Goal: Check status: Check status

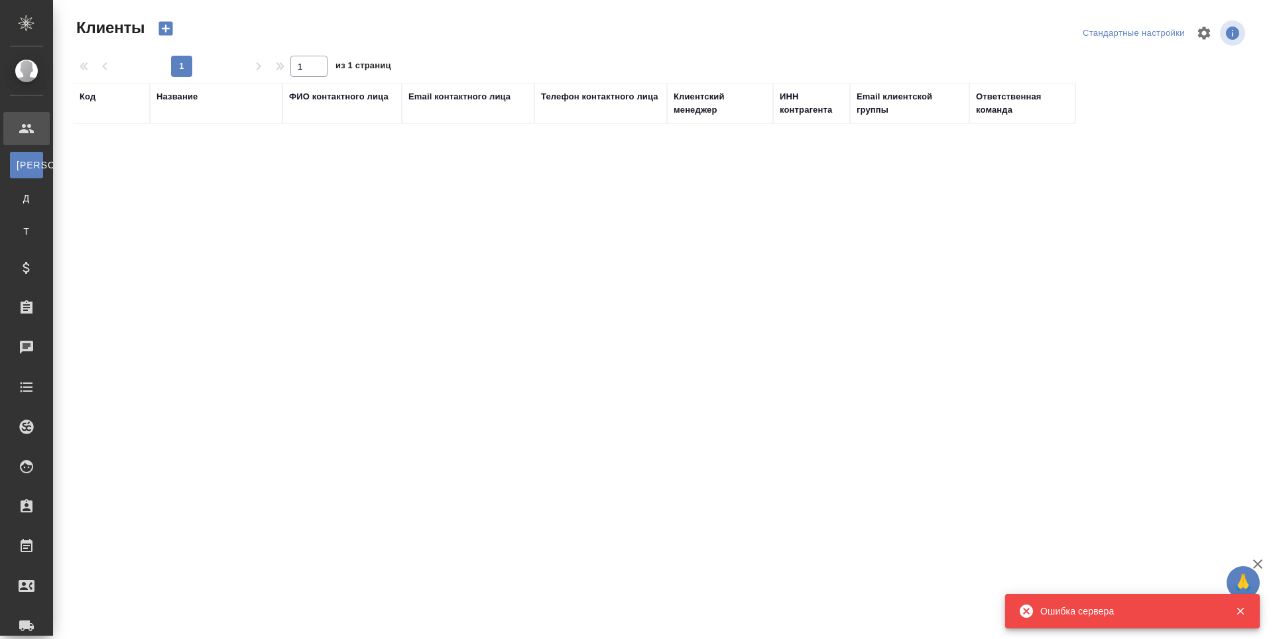
select select "RU"
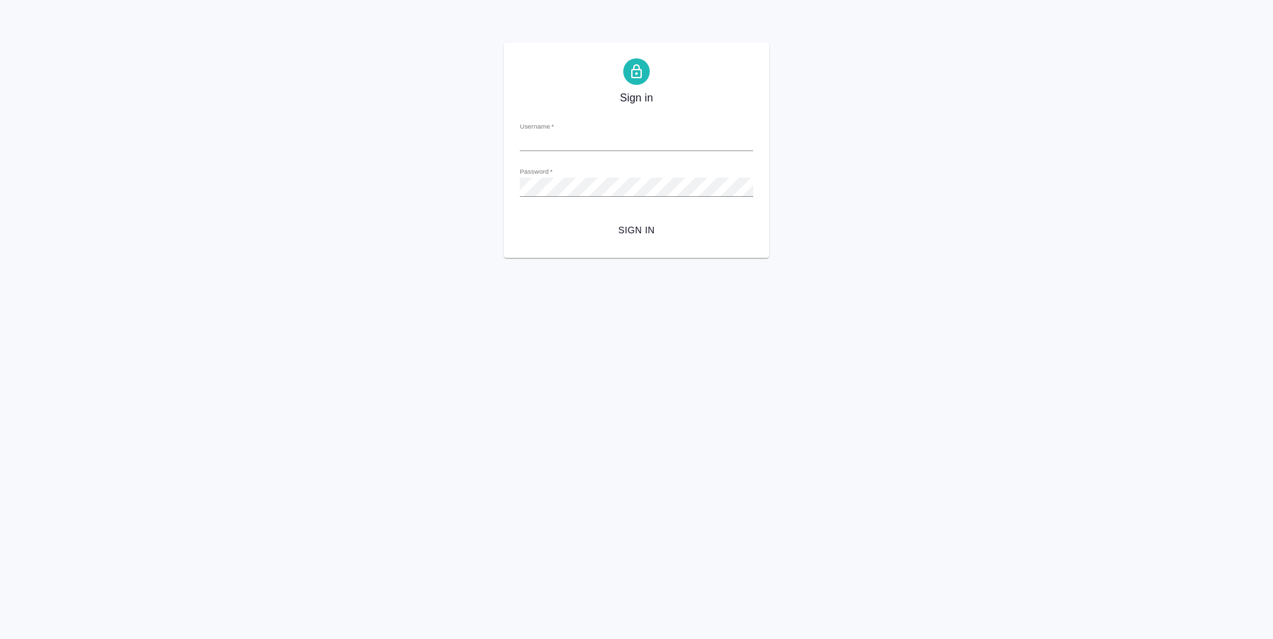
type input "[PERSON_NAME][EMAIL_ADDRESS][DOMAIN_NAME]"
click at [633, 227] on span "Sign in" at bounding box center [636, 230] width 212 height 17
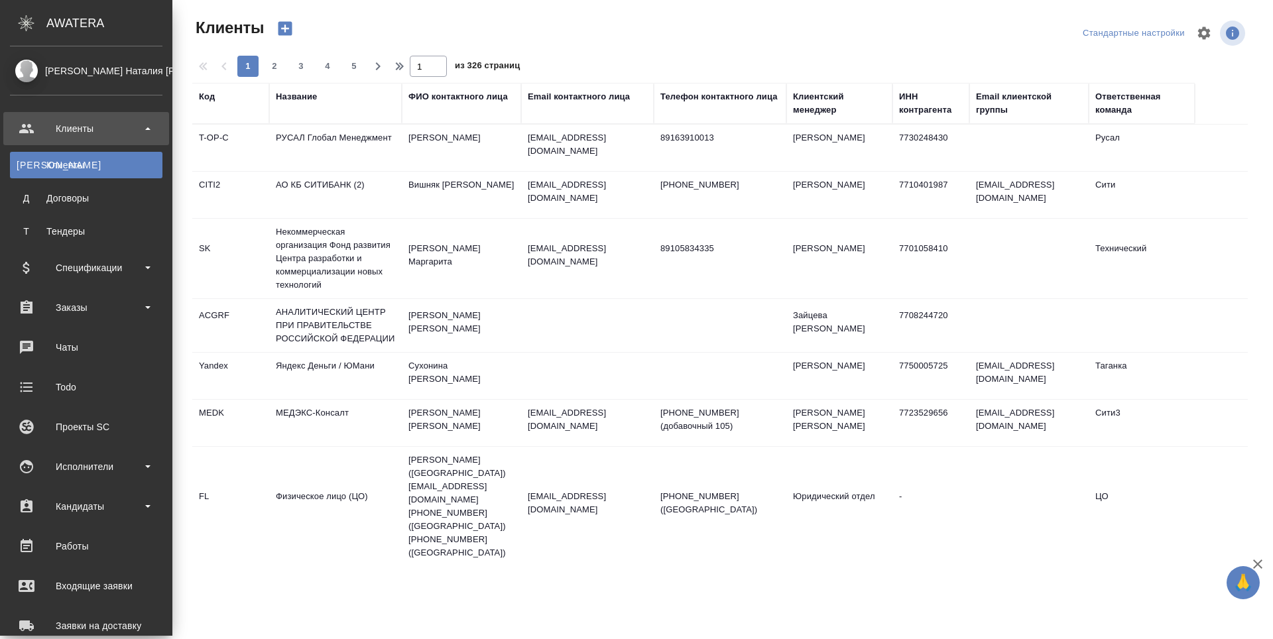
select select "RU"
click at [69, 308] on div "Заказы" at bounding box center [86, 308] width 152 height 20
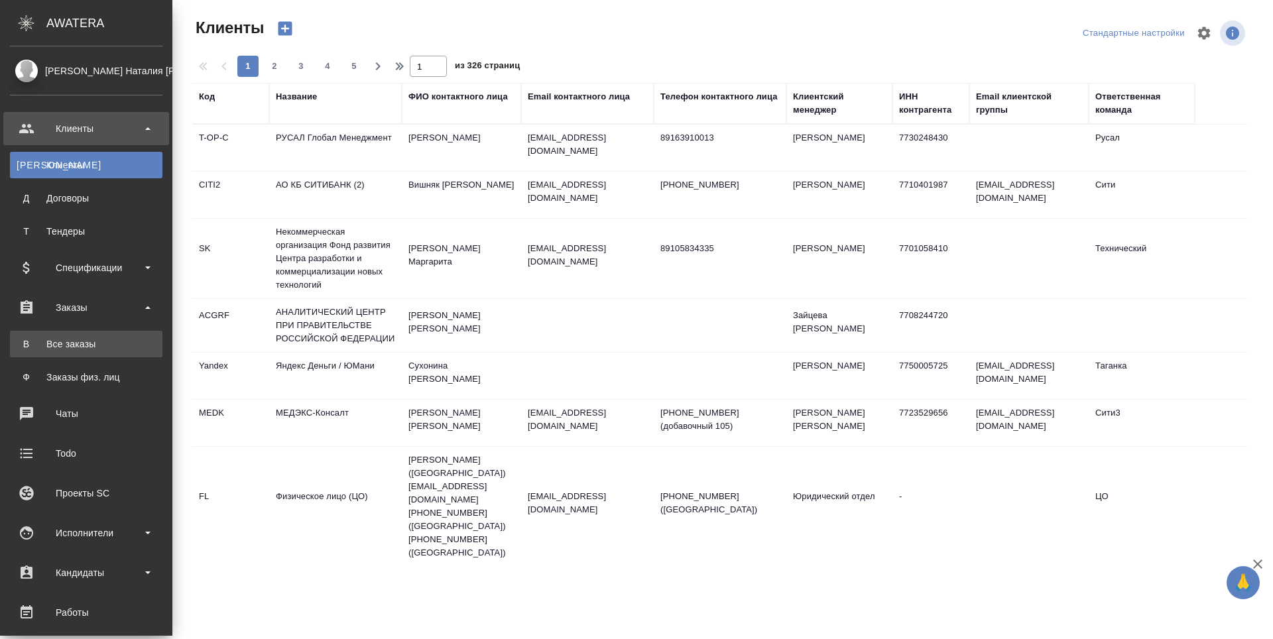
click at [68, 339] on div "Все заказы" at bounding box center [86, 343] width 139 height 13
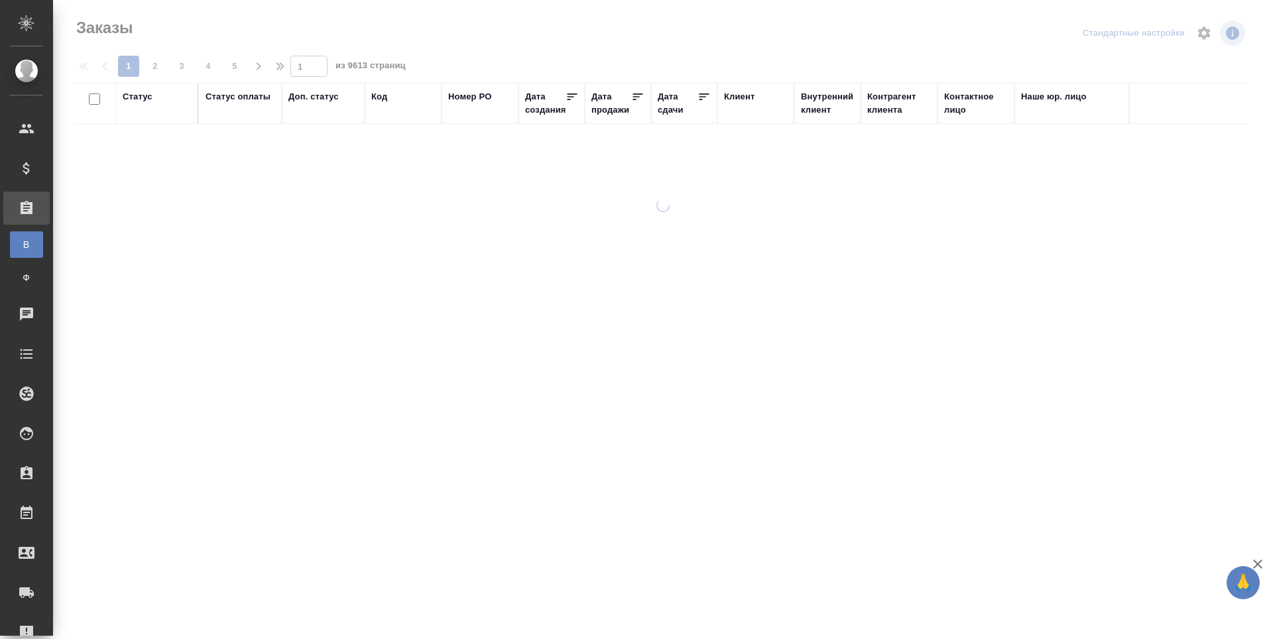
click at [381, 98] on div "Код" at bounding box center [379, 96] width 16 height 13
click at [381, 77] on span "из 9613 страниц" at bounding box center [370, 67] width 70 height 19
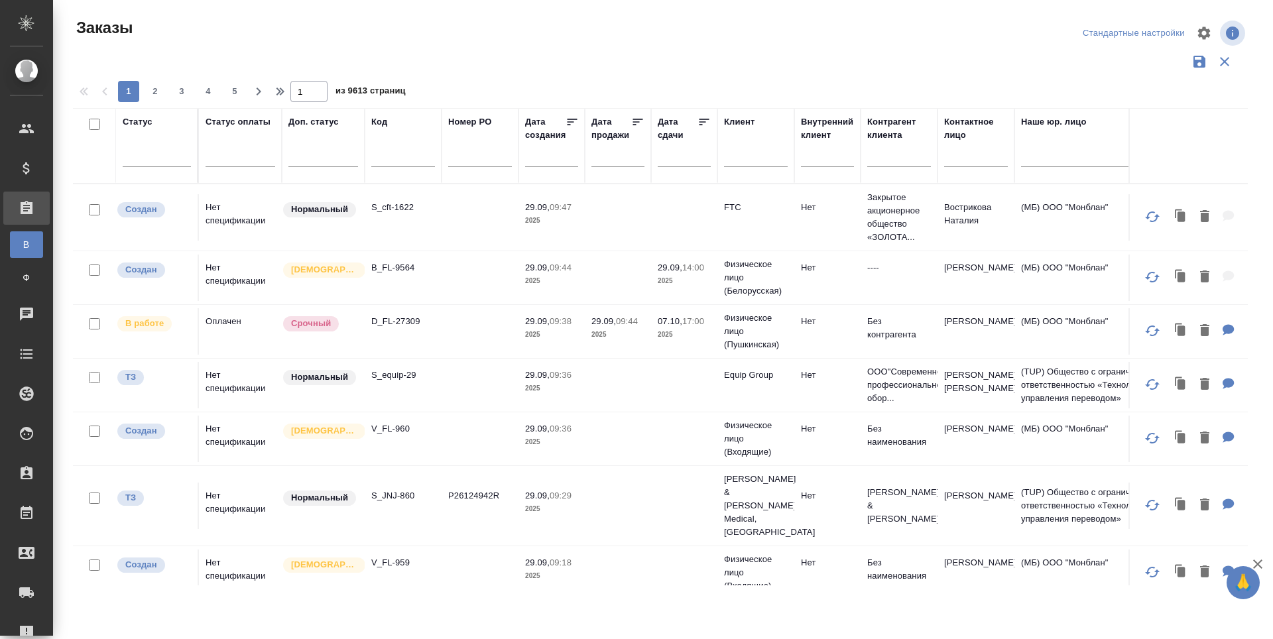
click at [382, 160] on input "text" at bounding box center [403, 158] width 64 height 17
paste input "KUNZ_FL-5920-WK-004"
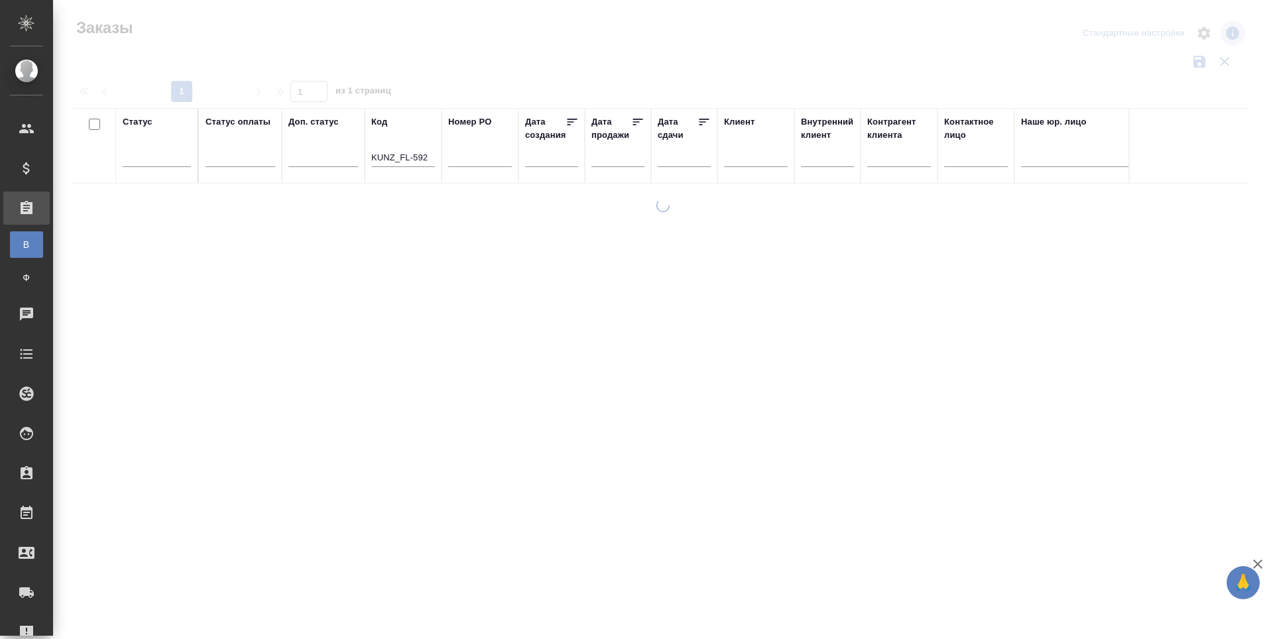
click at [428, 154] on input "KUNZ_FL-592" at bounding box center [403, 158] width 64 height 17
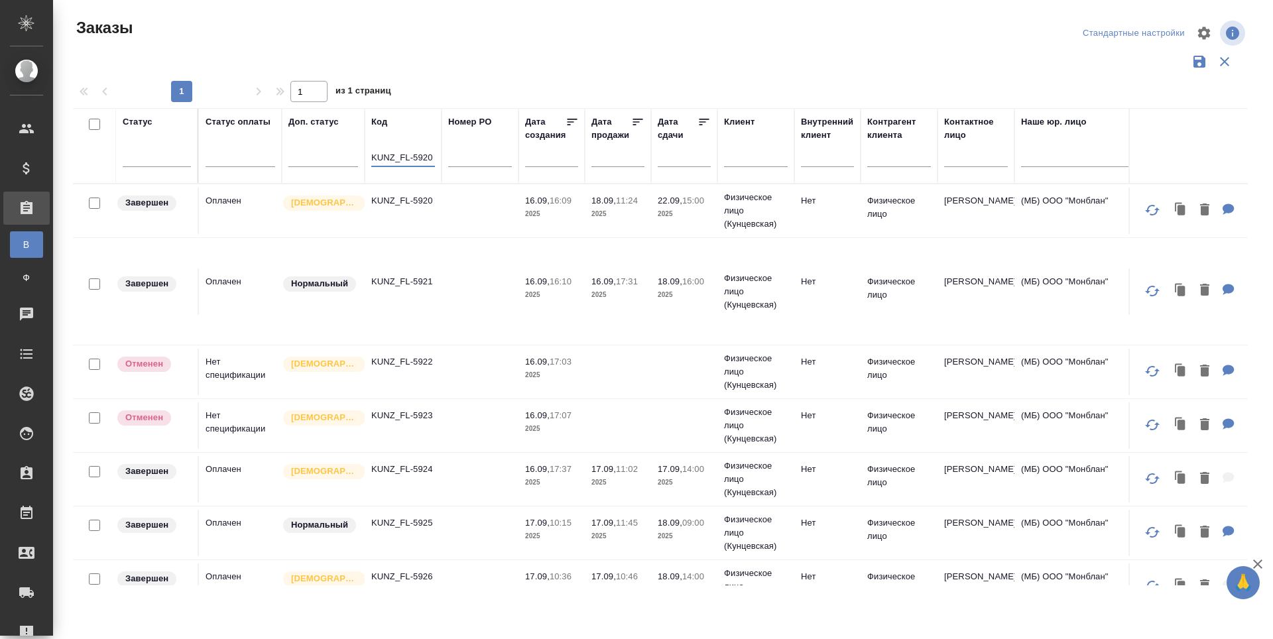
type input "KUNZ_FL-5920"
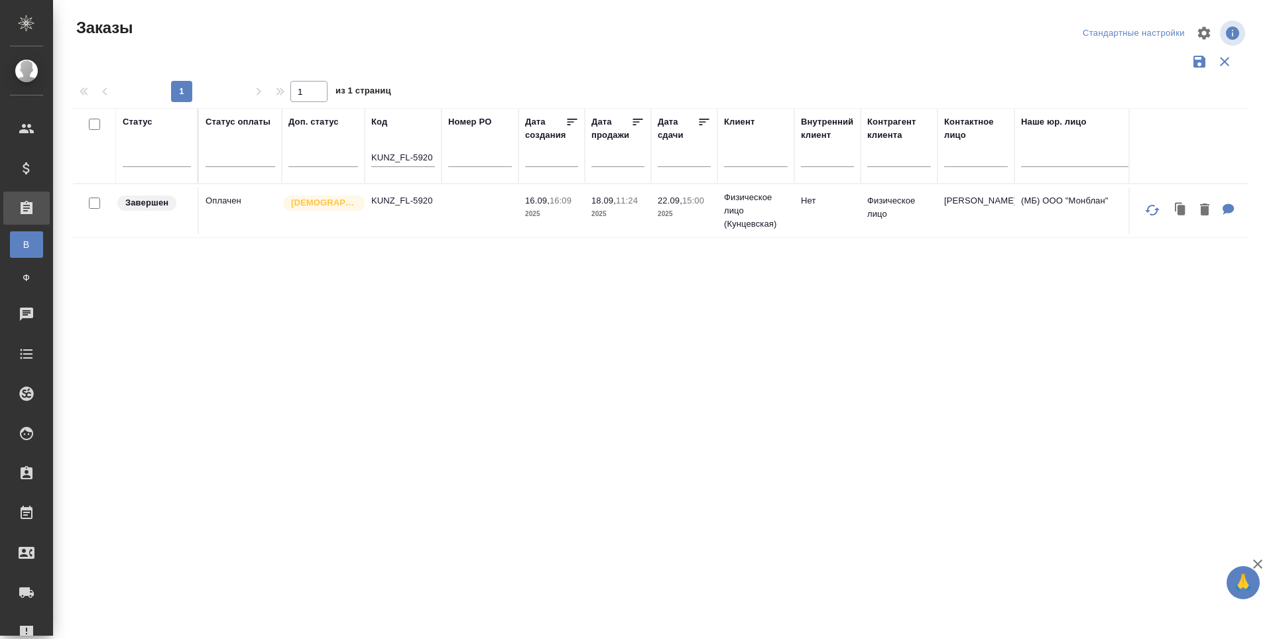
click at [400, 210] on td "KUNZ_FL-5920" at bounding box center [403, 211] width 77 height 46
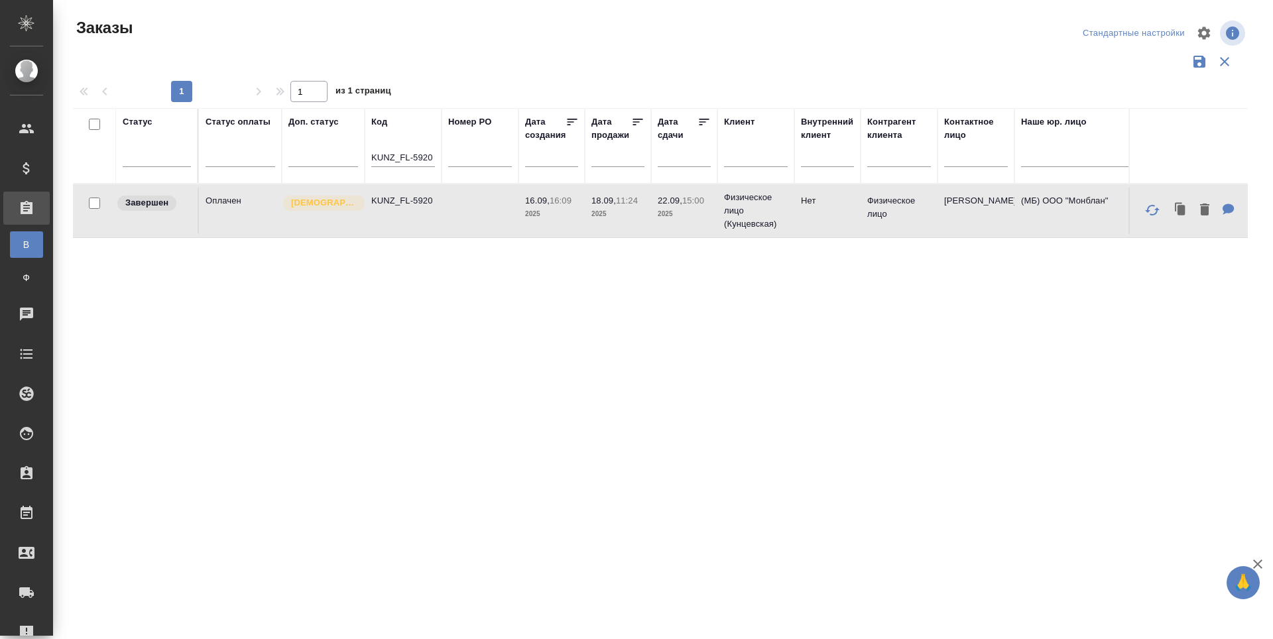
click at [400, 210] on td "KUNZ_FL-5920" at bounding box center [403, 211] width 77 height 46
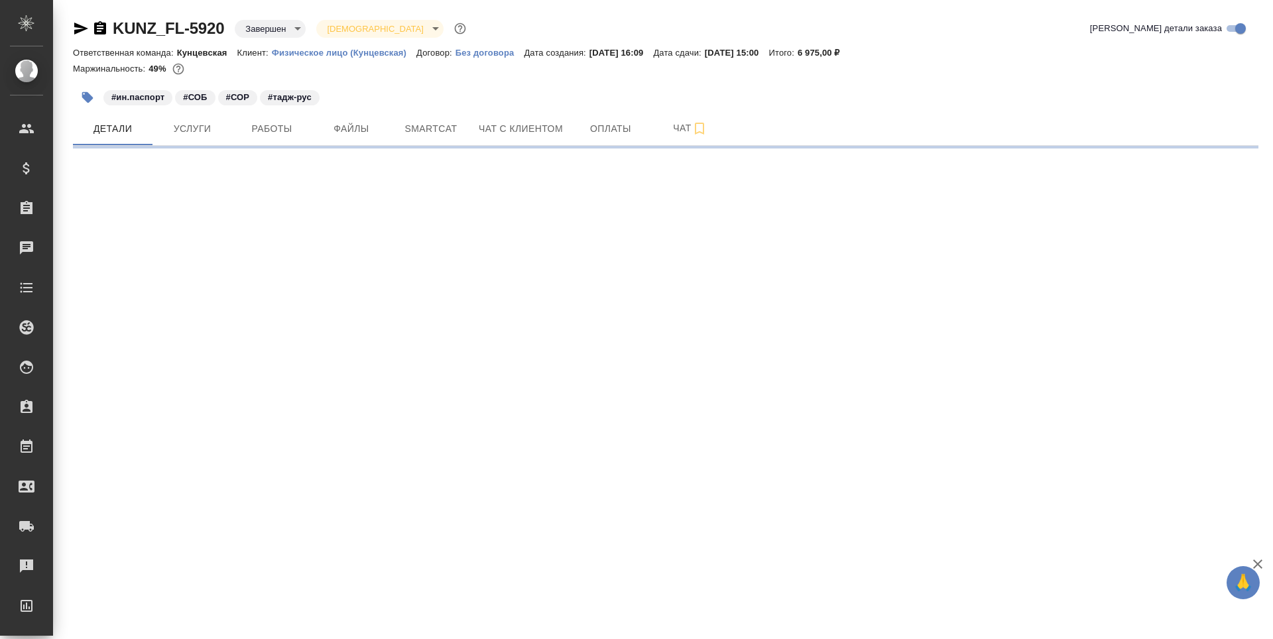
select select "RU"
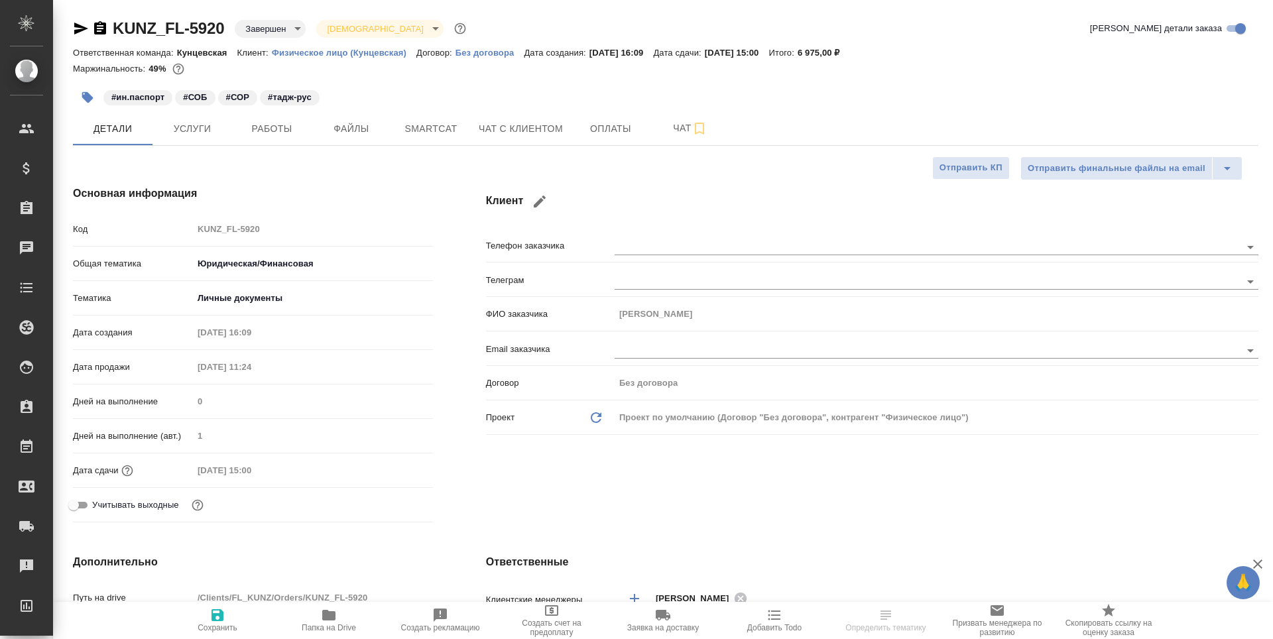
type textarea "x"
type input "Веселова Юлия"
type input "Зотова Екатерина"
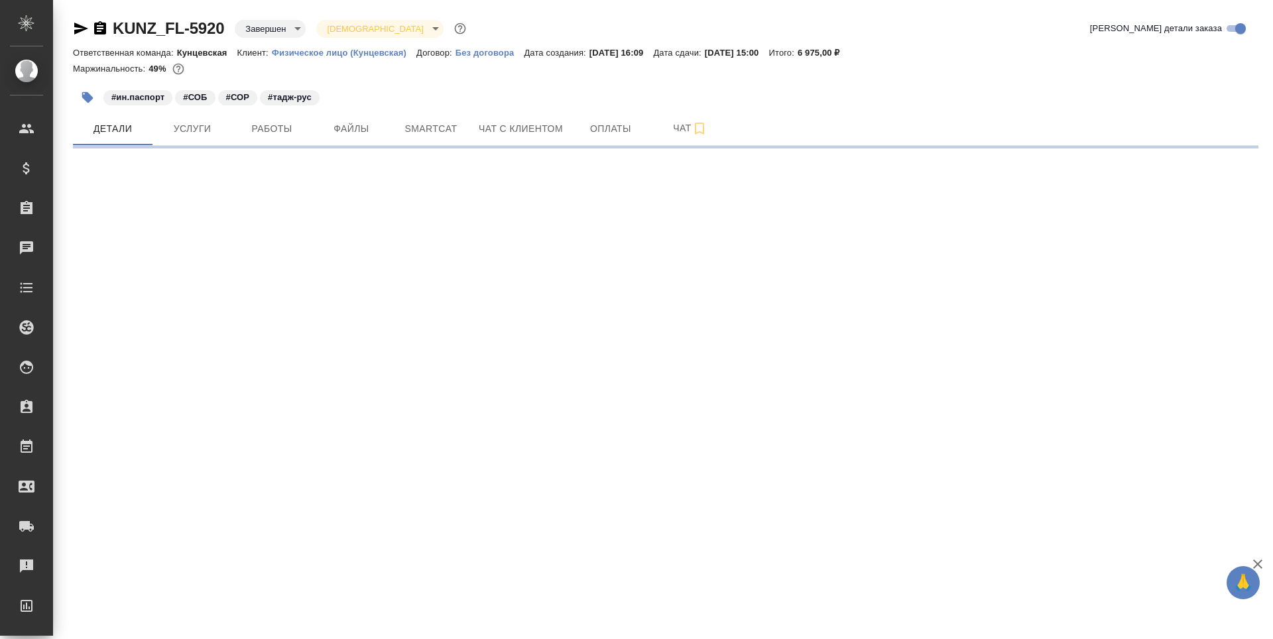
select select "RU"
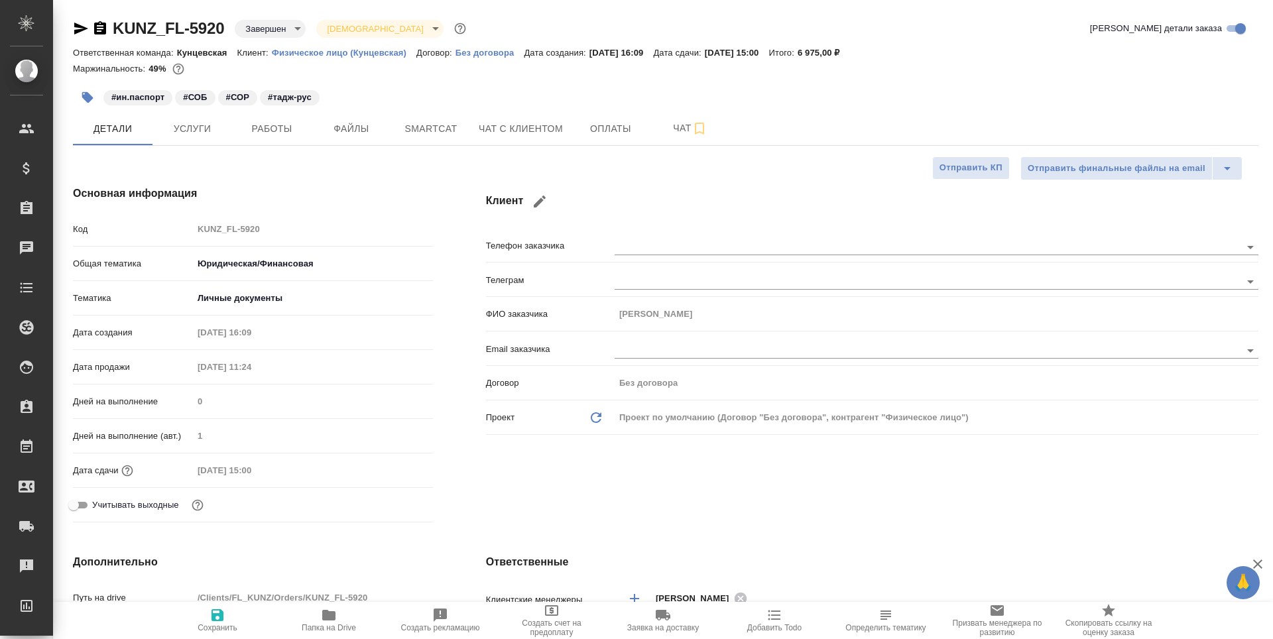
type textarea "x"
click at [272, 131] on span "Работы" at bounding box center [272, 129] width 64 height 17
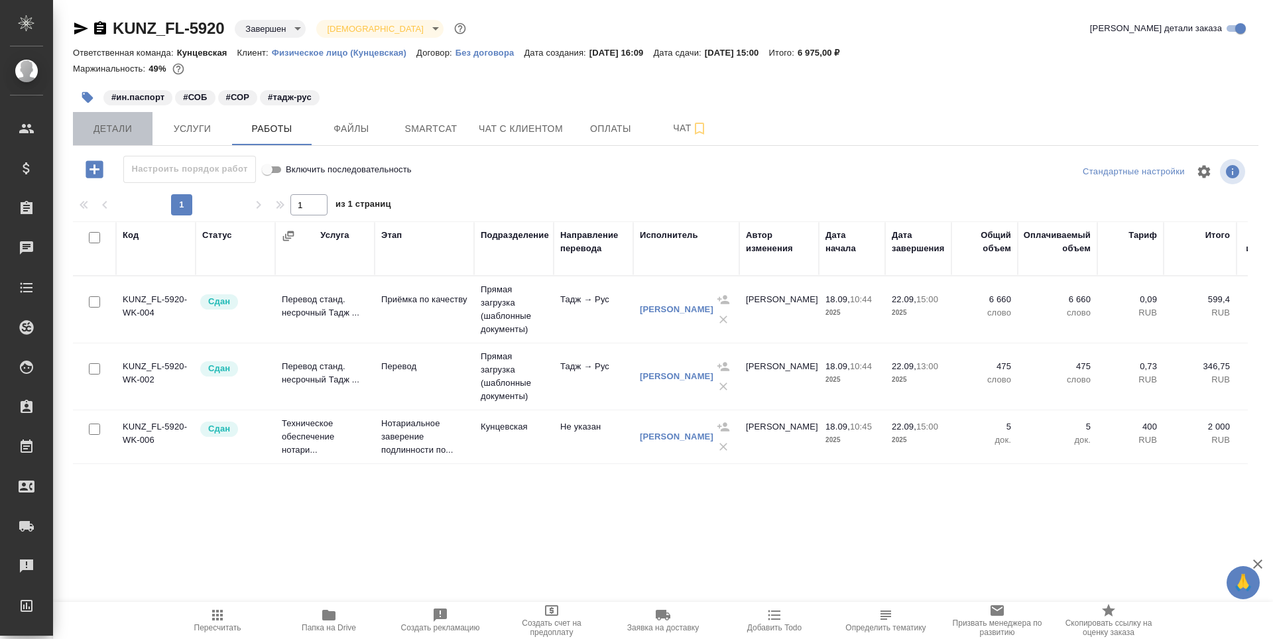
click at [121, 132] on span "Детали" at bounding box center [113, 129] width 64 height 17
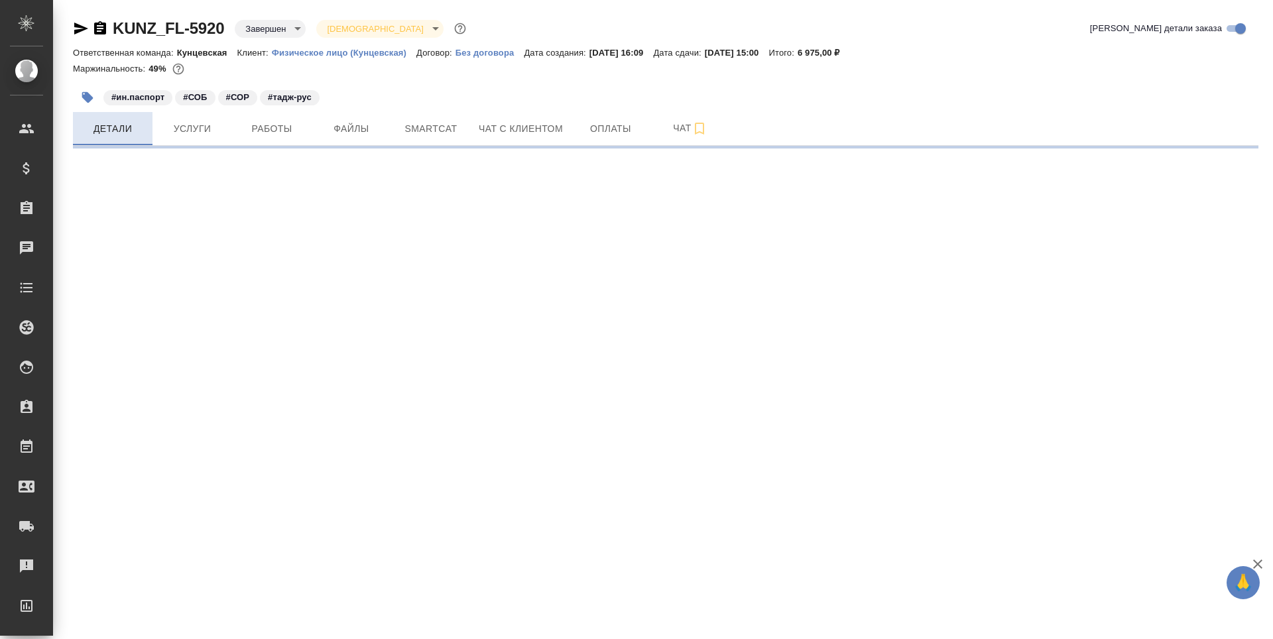
select select "RU"
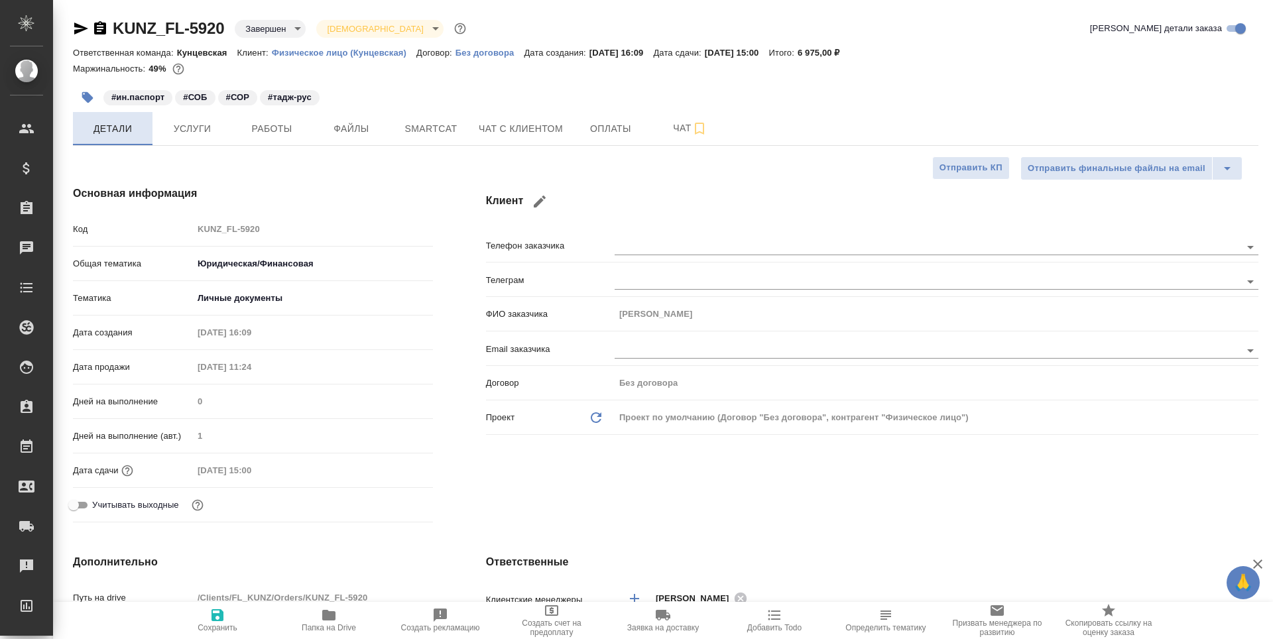
type textarea "x"
click at [257, 129] on span "Работы" at bounding box center [272, 129] width 64 height 17
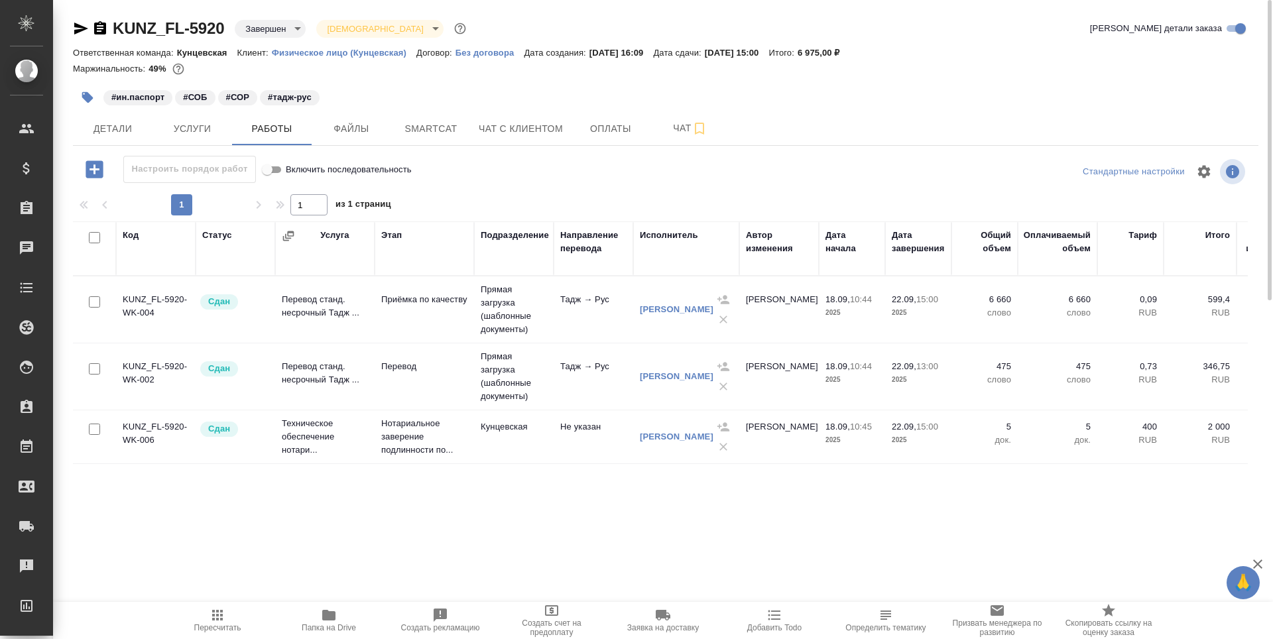
click at [83, 25] on icon "button" at bounding box center [81, 29] width 16 height 16
click at [142, 303] on td "KUNZ_FL-5920-WK-004" at bounding box center [156, 309] width 80 height 46
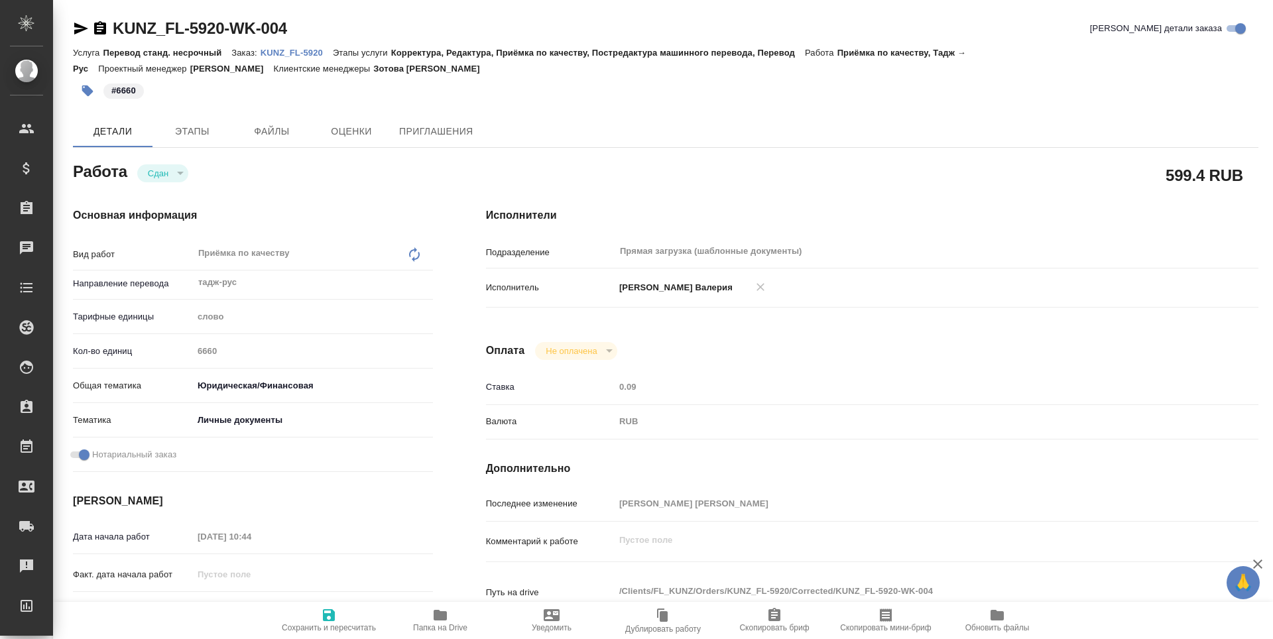
type textarea "x"
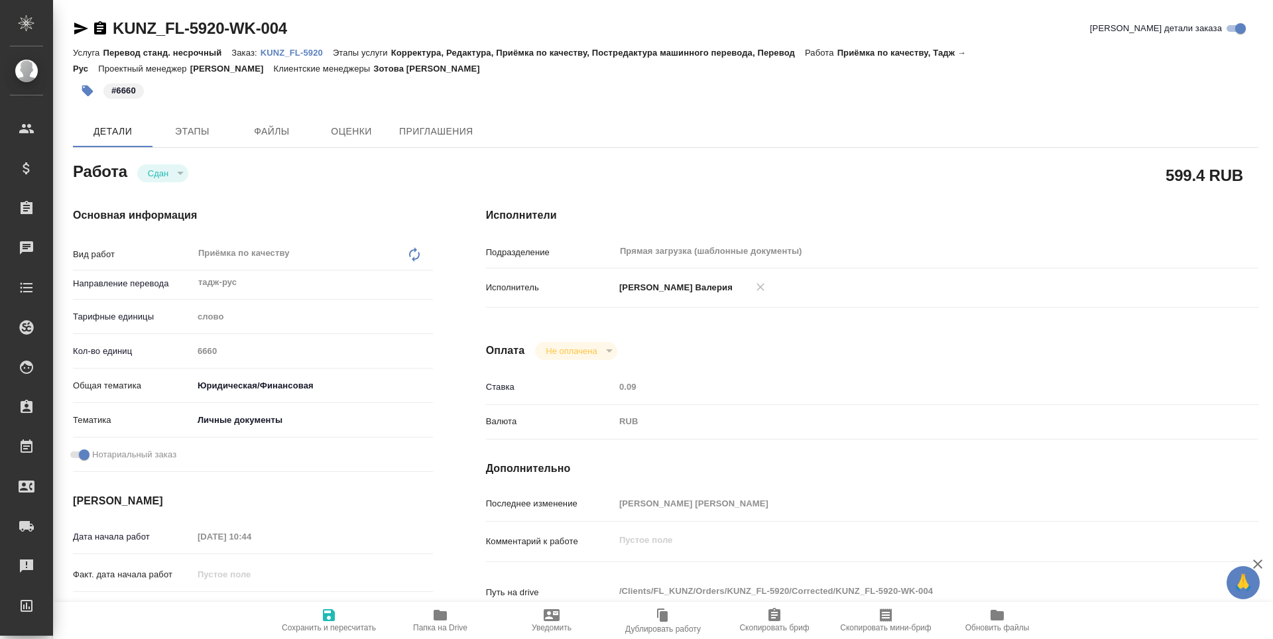
type textarea "x"
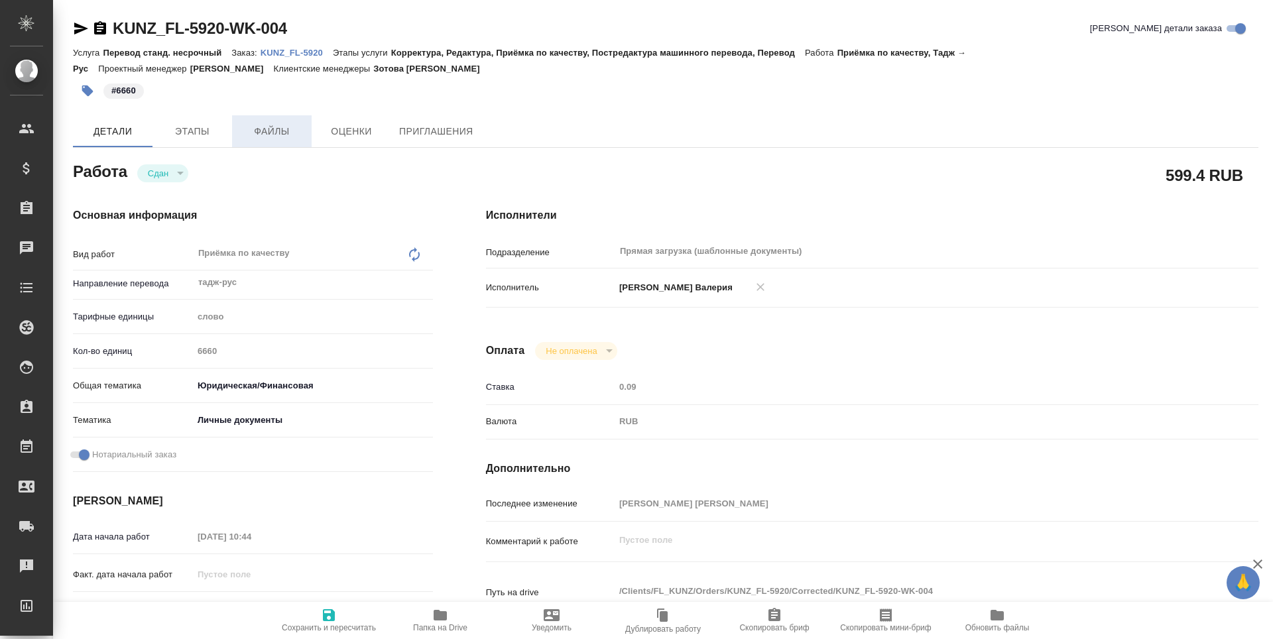
type textarea "x"
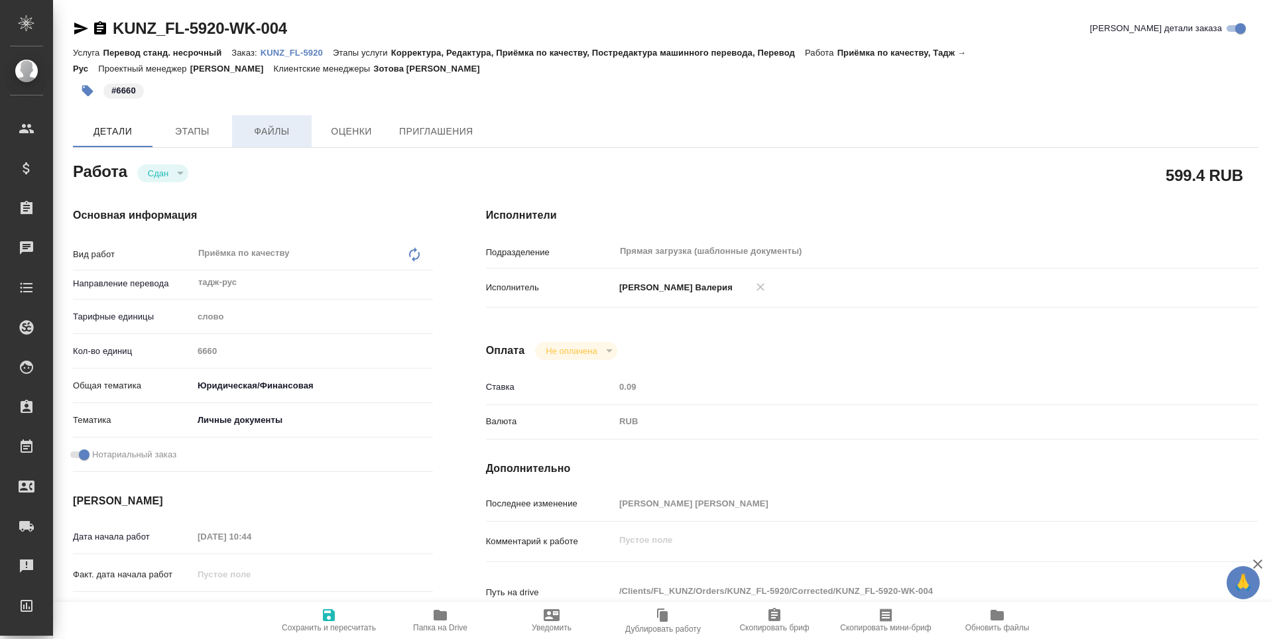
click at [285, 137] on span "Файлы" at bounding box center [272, 131] width 64 height 17
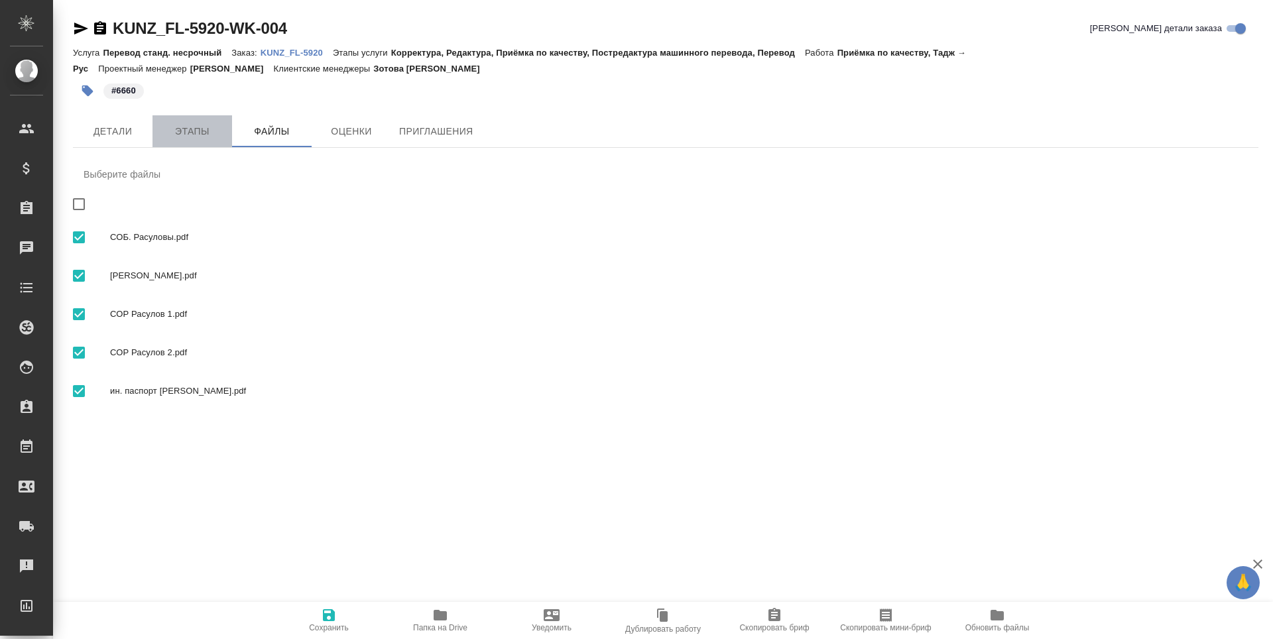
click at [192, 132] on span "Этапы" at bounding box center [192, 131] width 64 height 17
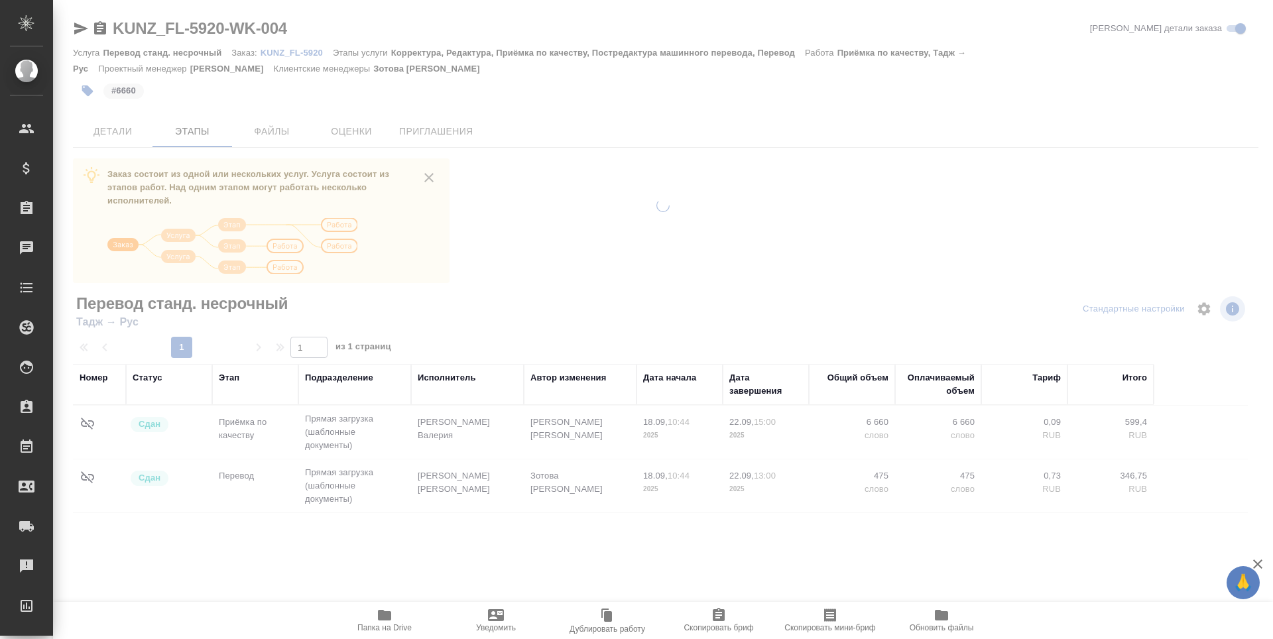
click at [123, 132] on div at bounding box center [663, 319] width 1220 height 639
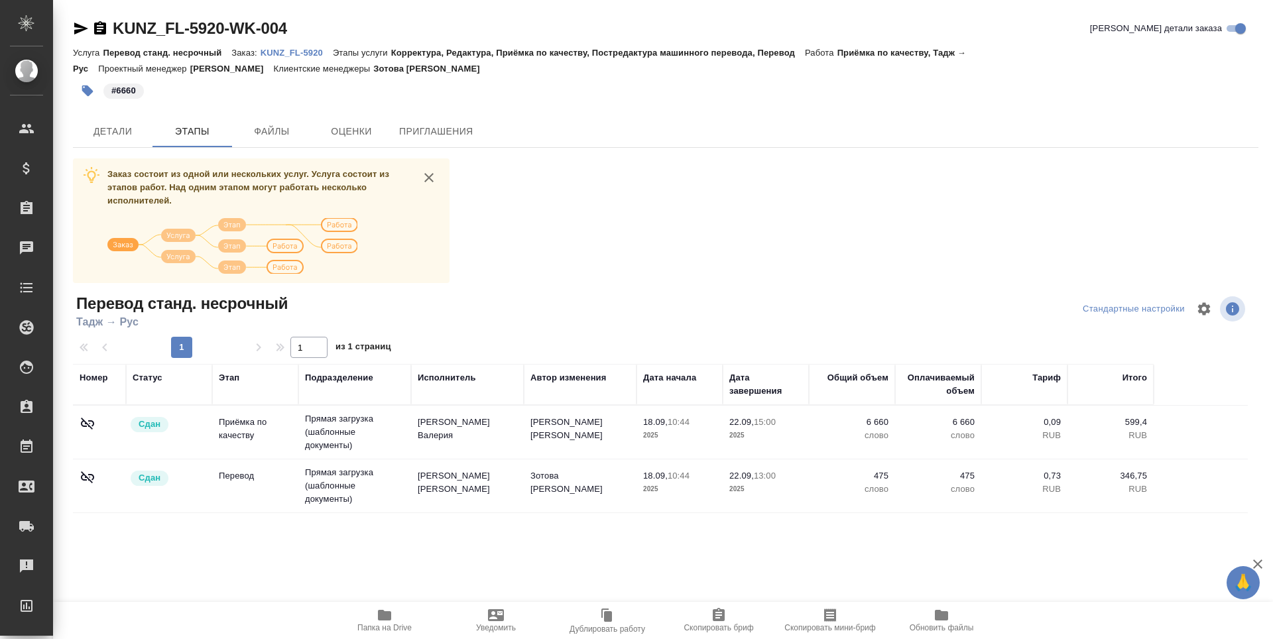
click at [383, 617] on icon "button" at bounding box center [384, 615] width 13 height 11
